Goal: Navigation & Orientation: Find specific page/section

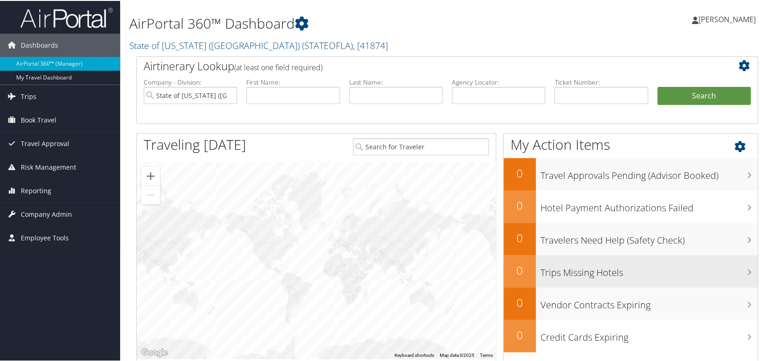
scroll to position [46, 0]
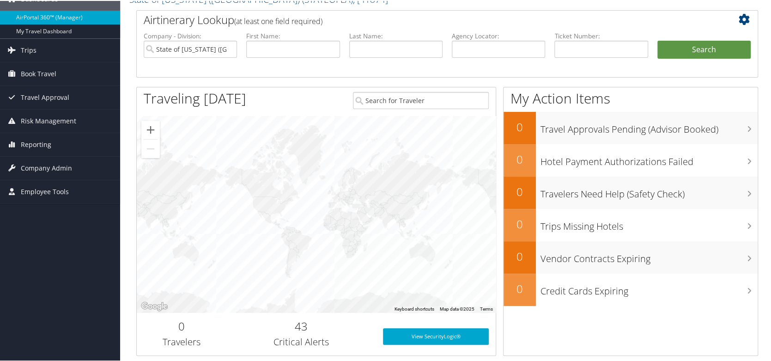
click at [316, 199] on div at bounding box center [316, 213] width 359 height 196
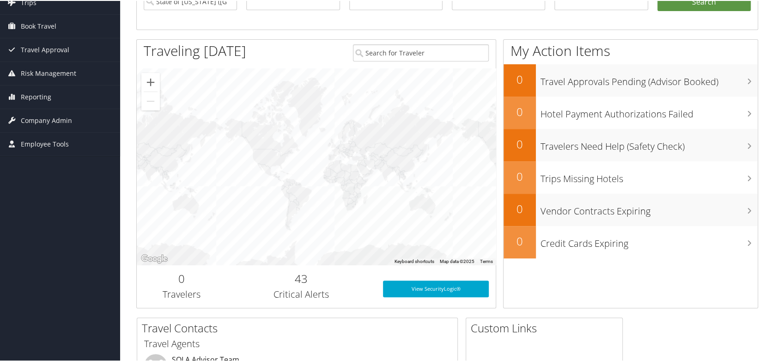
scroll to position [92, 0]
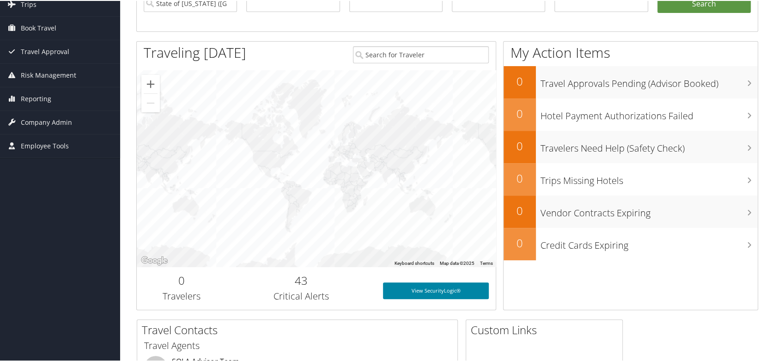
click at [419, 293] on link "View SecurityLogic®" at bounding box center [436, 289] width 106 height 17
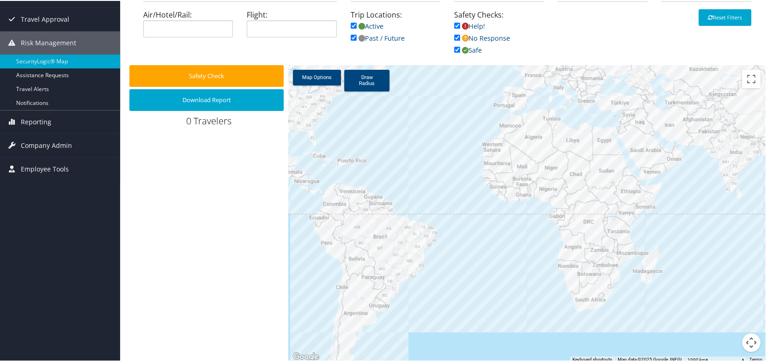
scroll to position [97, 0]
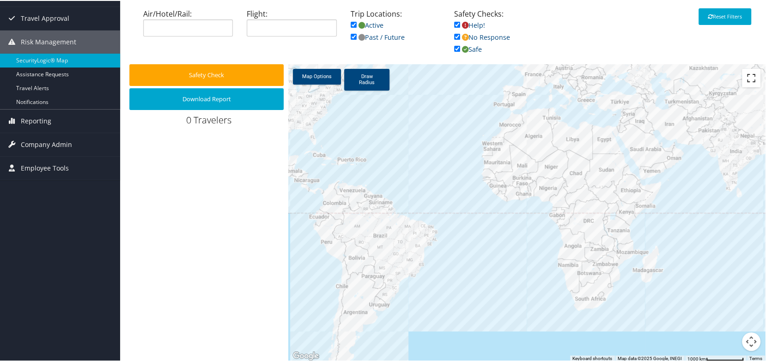
click at [749, 78] on button "Toggle fullscreen view" at bounding box center [751, 77] width 18 height 18
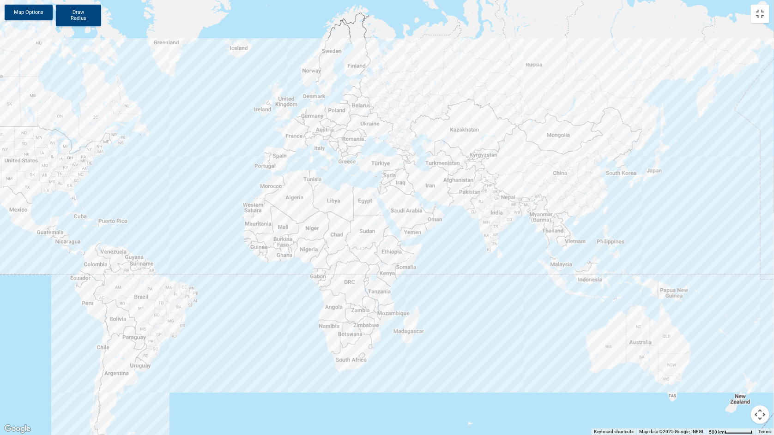
drag, startPoint x: 589, startPoint y: 148, endPoint x: 489, endPoint y: 206, distance: 115.6
click at [489, 206] on div at bounding box center [387, 217] width 774 height 435
click at [760, 360] on button "Map camera controls" at bounding box center [760, 415] width 18 height 18
click at [737, 360] on button "Zoom in" at bounding box center [737, 369] width 18 height 18
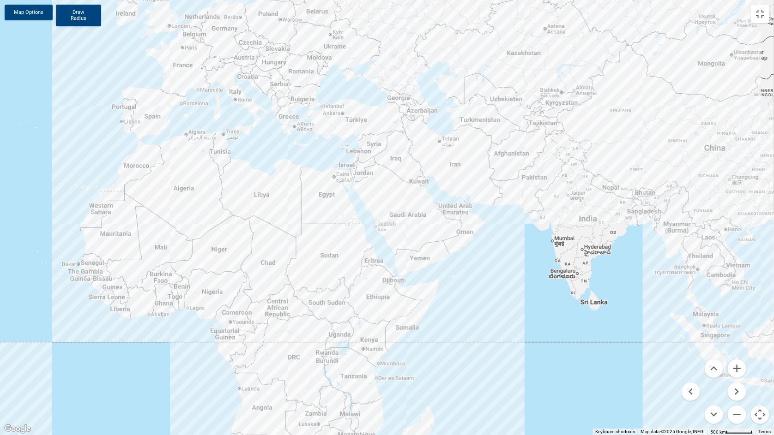
drag, startPoint x: 520, startPoint y: 206, endPoint x: 502, endPoint y: 217, distance: 21.0
click at [502, 217] on div at bounding box center [387, 217] width 774 height 435
click at [736, 360] on button "Zoom in" at bounding box center [737, 369] width 18 height 18
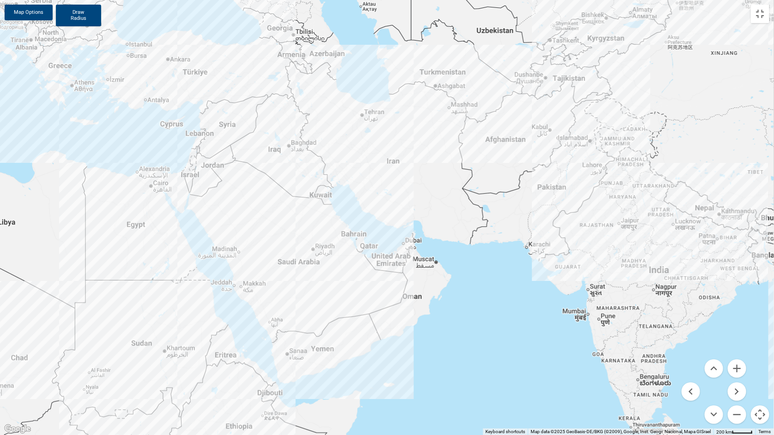
drag, startPoint x: 617, startPoint y: 231, endPoint x: 488, endPoint y: 286, distance: 141.1
click at [488, 286] on div at bounding box center [387, 217] width 774 height 435
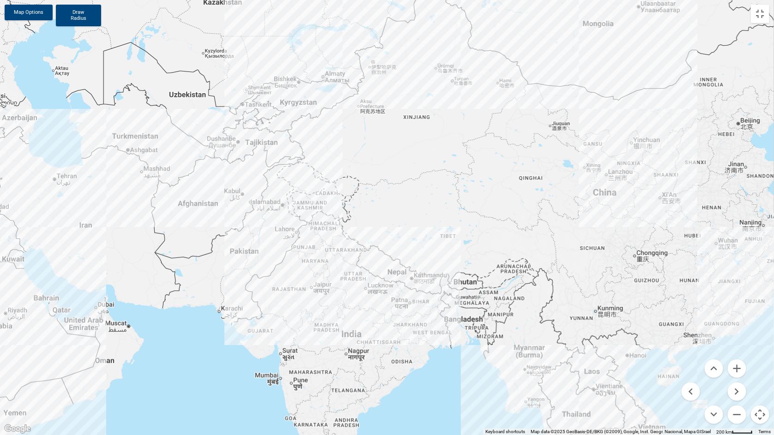
drag, startPoint x: 720, startPoint y: 282, endPoint x: 410, endPoint y: 346, distance: 317.4
click at [410, 346] on div at bounding box center [387, 217] width 774 height 435
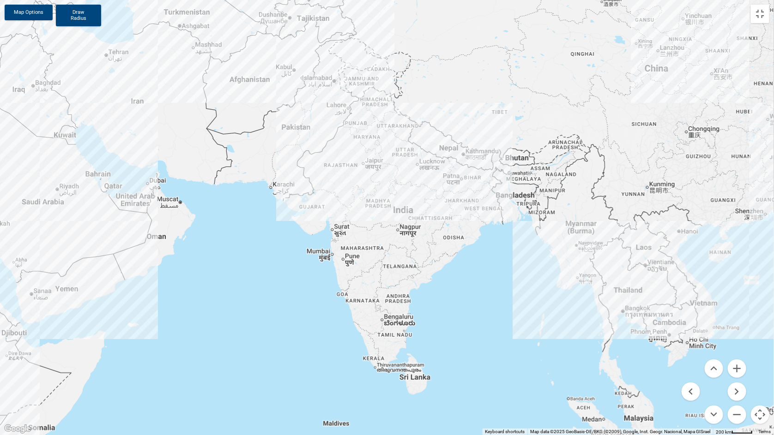
drag, startPoint x: 351, startPoint y: 190, endPoint x: 403, endPoint y: 65, distance: 135.7
click at [403, 65] on div at bounding box center [387, 217] width 774 height 435
click at [739, 360] on button "Zoom in" at bounding box center [737, 369] width 18 height 18
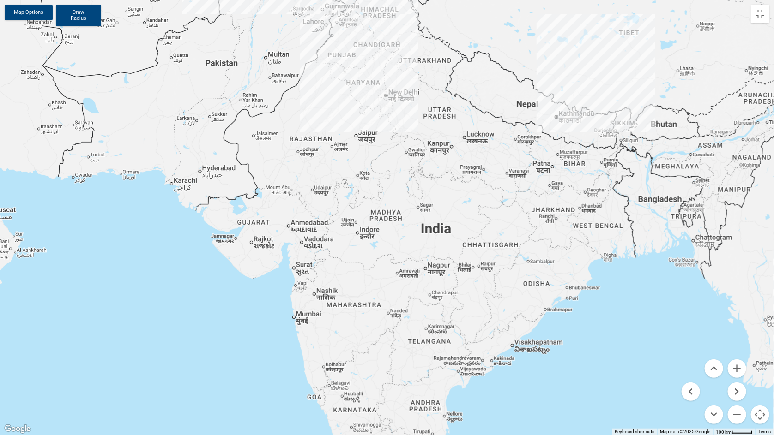
drag, startPoint x: 604, startPoint y: 338, endPoint x: 620, endPoint y: 362, distance: 29.2
click at [620, 360] on div at bounding box center [387, 217] width 774 height 435
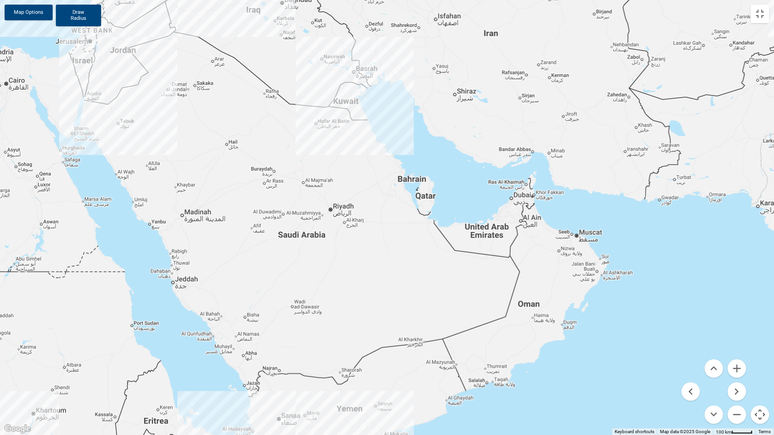
drag, startPoint x: 117, startPoint y: 255, endPoint x: 710, endPoint y: 278, distance: 592.9
click at [709, 278] on div at bounding box center [387, 217] width 774 height 435
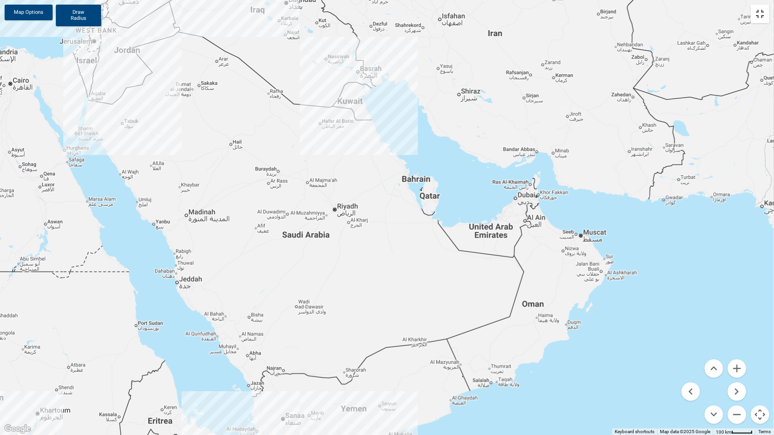
click at [765, 19] on button "Toggle fullscreen view" at bounding box center [760, 14] width 18 height 18
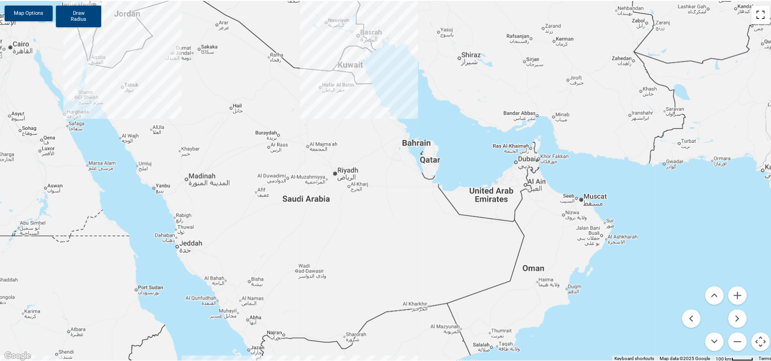
scroll to position [97, 0]
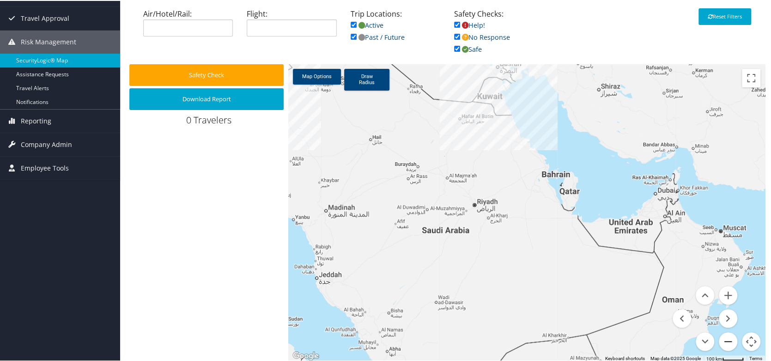
click at [724, 340] on button "Zoom out" at bounding box center [728, 340] width 18 height 18
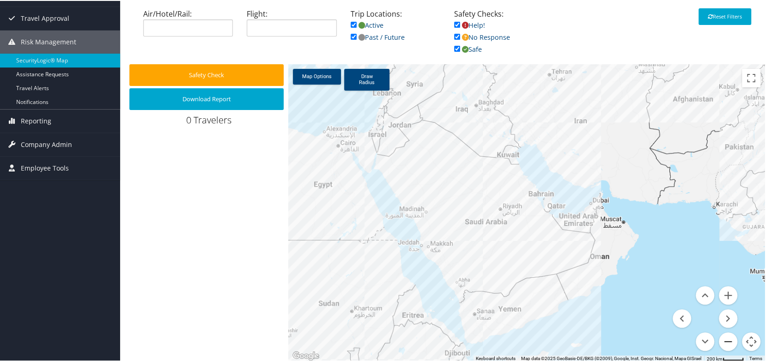
click at [724, 340] on button "Zoom out" at bounding box center [728, 340] width 18 height 18
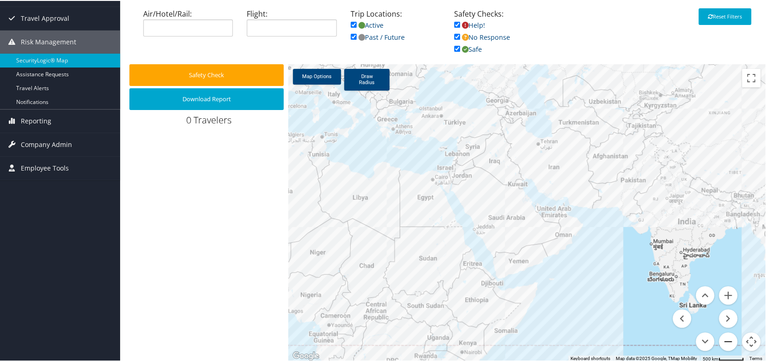
click at [724, 340] on button "Zoom out" at bounding box center [728, 340] width 18 height 18
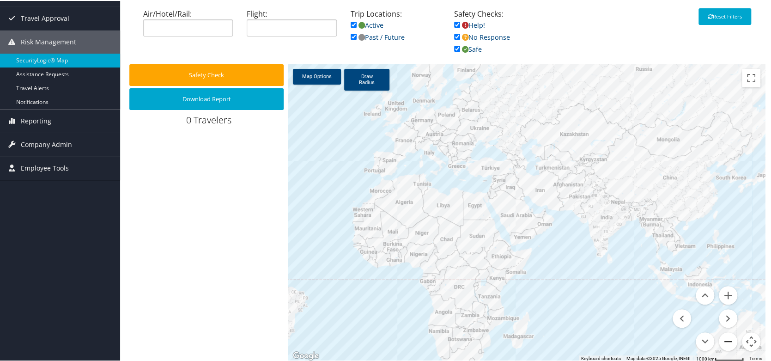
click at [724, 340] on button "Zoom out" at bounding box center [728, 340] width 18 height 18
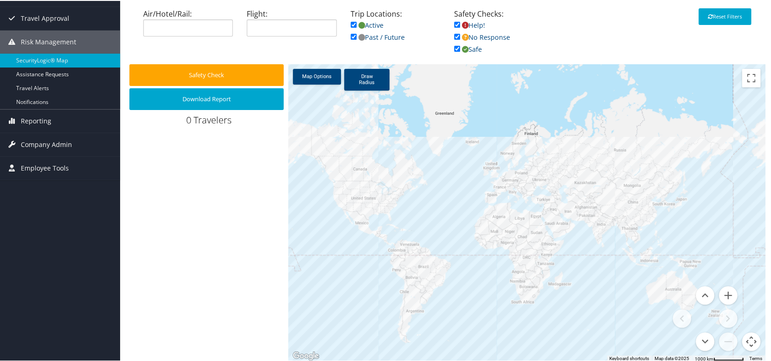
drag, startPoint x: 316, startPoint y: 219, endPoint x: 353, endPoint y: 228, distance: 37.5
click at [353, 228] on div at bounding box center [526, 211] width 477 height 297
click at [725, 297] on button "Zoom in" at bounding box center [728, 294] width 18 height 18
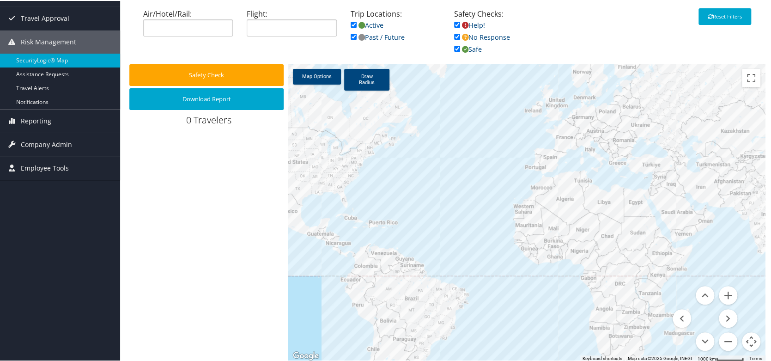
drag, startPoint x: 349, startPoint y: 240, endPoint x: 443, endPoint y: 220, distance: 95.9
click at [443, 220] on div at bounding box center [526, 211] width 477 height 297
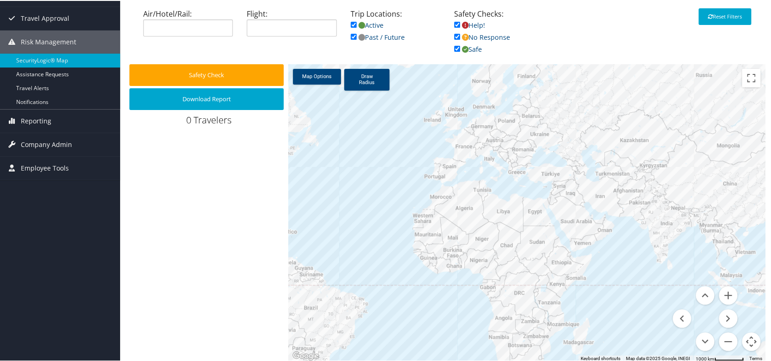
drag, startPoint x: 722, startPoint y: 238, endPoint x: 620, endPoint y: 247, distance: 102.5
click at [620, 247] on div at bounding box center [526, 211] width 477 height 297
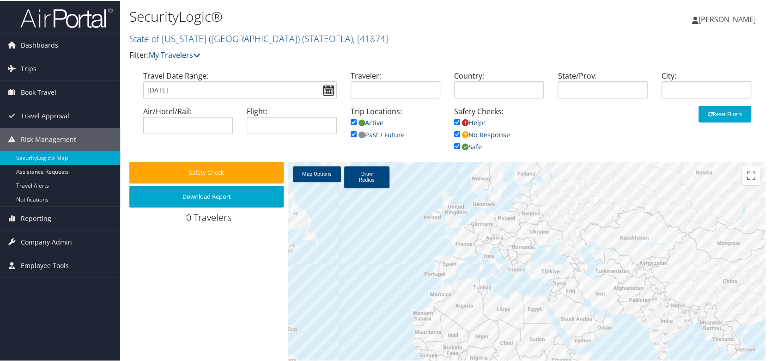
click at [732, 19] on span "[PERSON_NAME]" at bounding box center [726, 18] width 57 height 10
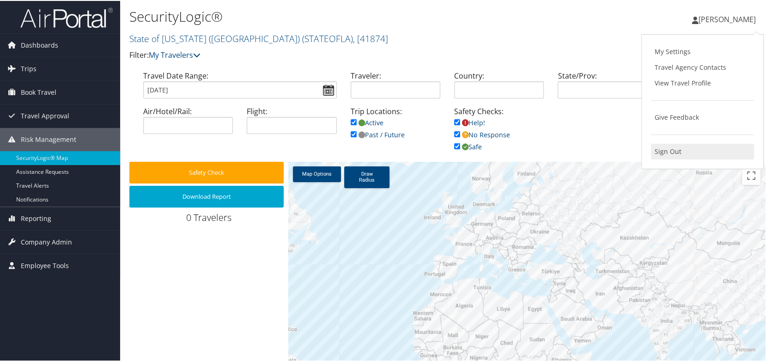
click at [667, 151] on link "Sign Out" at bounding box center [702, 151] width 103 height 16
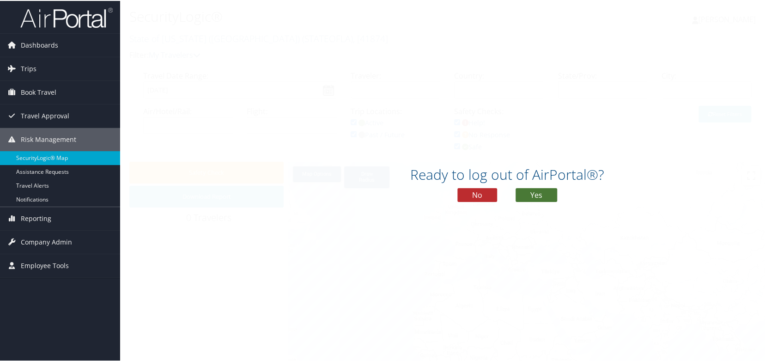
click at [539, 190] on button "Yes" at bounding box center [536, 194] width 42 height 14
